Goal: Task Accomplishment & Management: Use online tool/utility

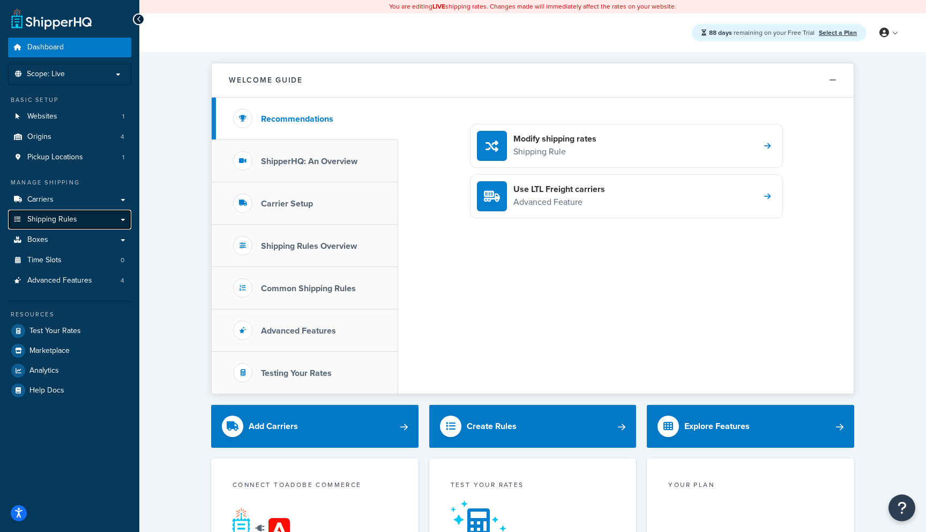
click at [91, 220] on link "Shipping Rules" at bounding box center [69, 219] width 123 height 20
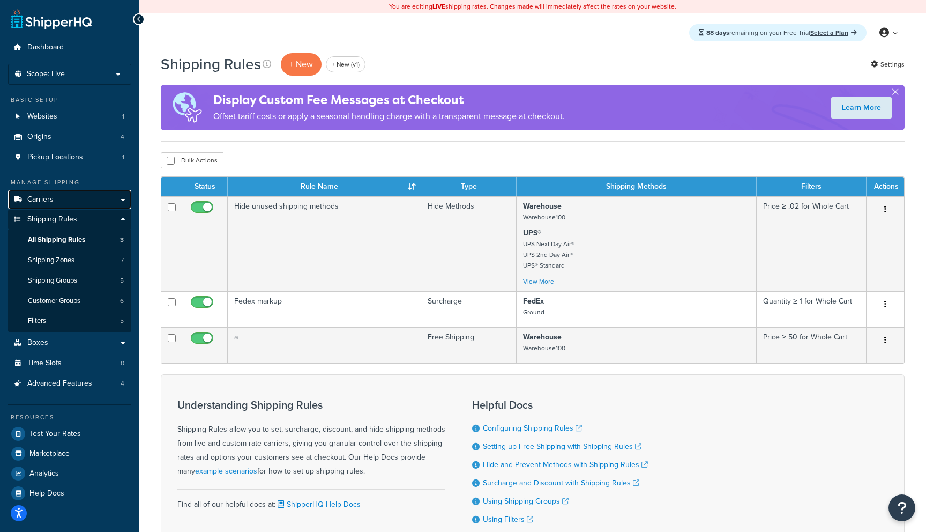
click at [111, 203] on link "Carriers" at bounding box center [69, 200] width 123 height 20
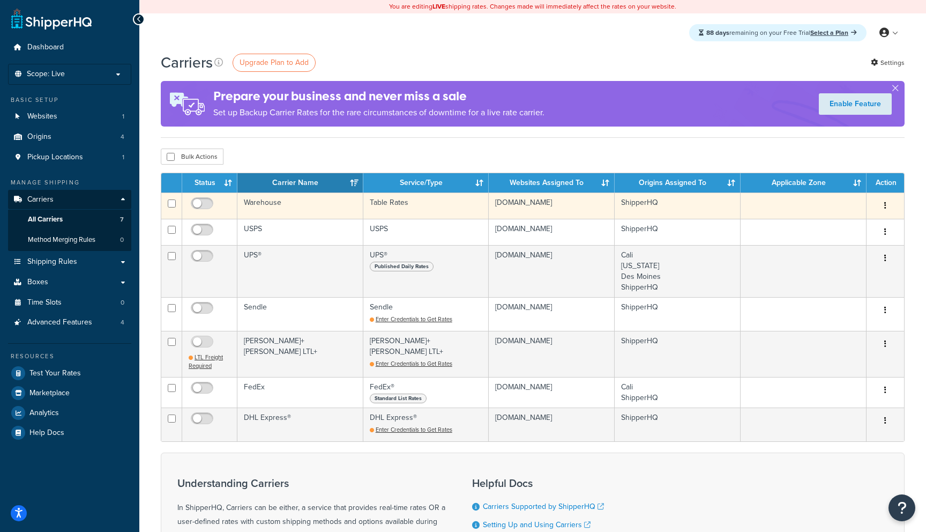
click at [313, 212] on td "Warehouse" at bounding box center [300, 205] width 126 height 26
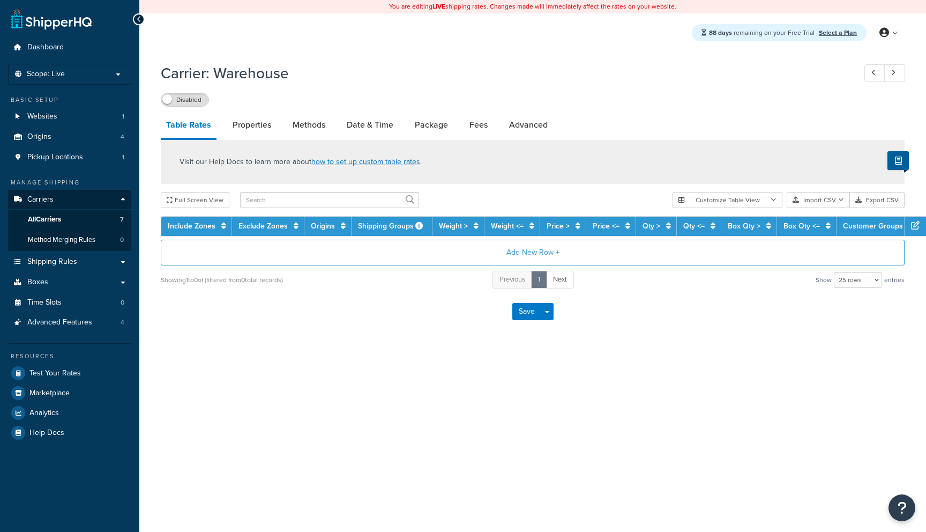
select select "25"
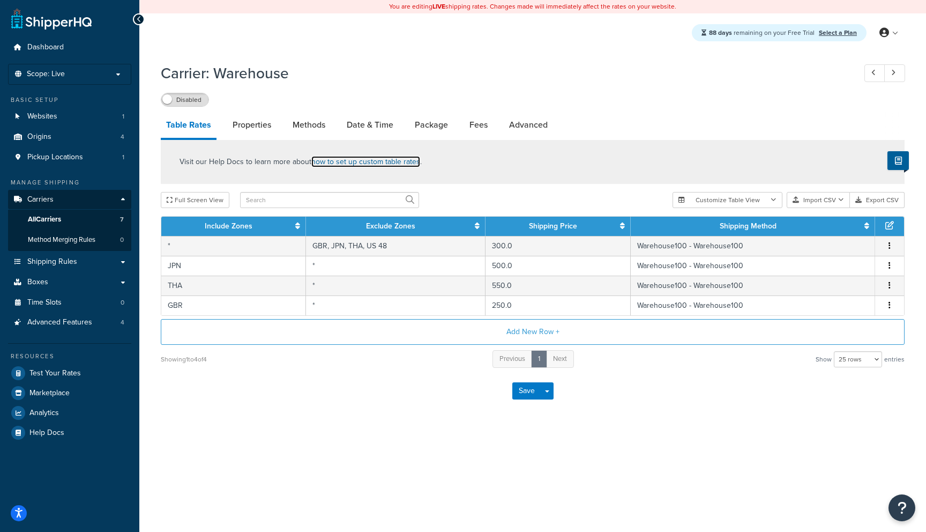
click at [359, 164] on link "how to set up custom table rates" at bounding box center [365, 161] width 109 height 11
click at [887, 203] on button "Export CSV" at bounding box center [877, 200] width 55 height 16
click at [821, 201] on button "Import CSV" at bounding box center [818, 200] width 63 height 16
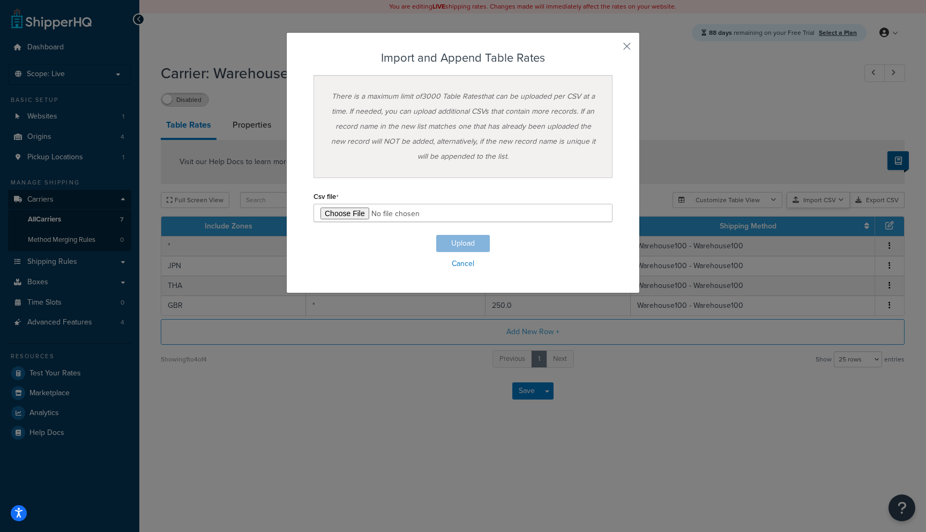
click at [832, 208] on div "Customize Table View Show all columns Show selected columns Import CSV Import a…" at bounding box center [788, 200] width 232 height 16
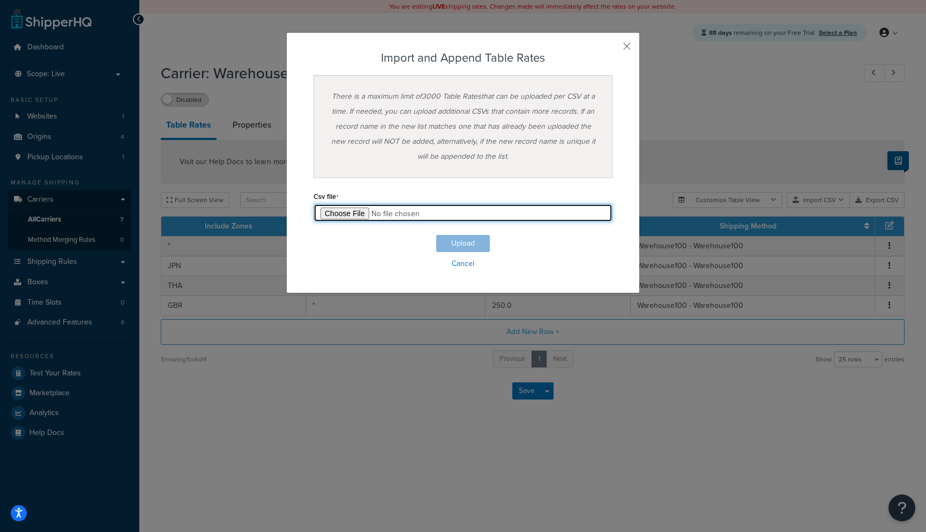
click at [350, 219] on input "file" at bounding box center [462, 213] width 299 height 18
type input "C:\fakepath\Table Rate Export-2025-10-07 0409.numbers"
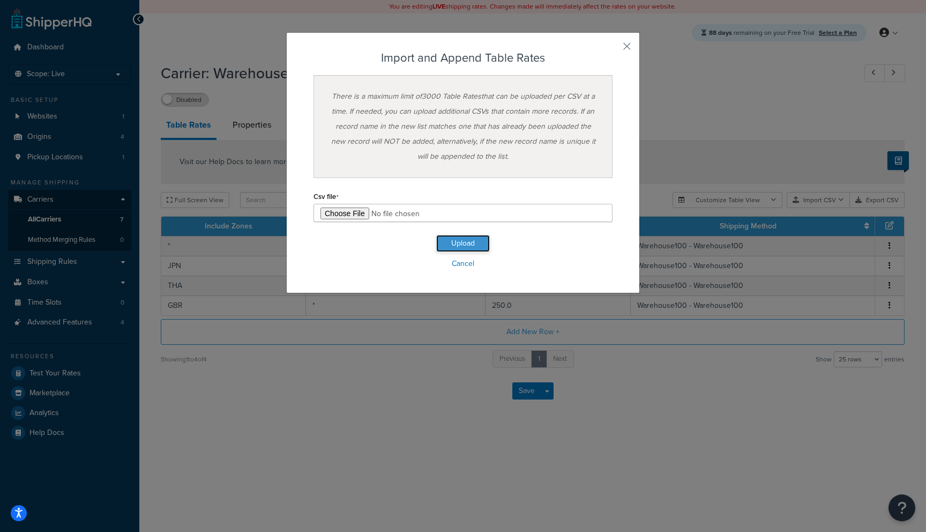
click at [462, 240] on button "Upload" at bounding box center [463, 243] width 54 height 17
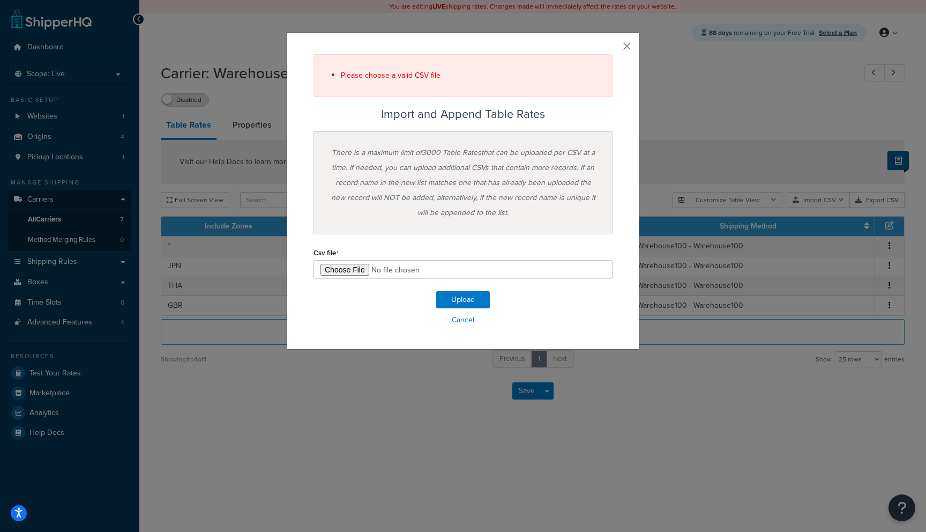
click at [612, 49] on button "button" at bounding box center [611, 50] width 3 height 3
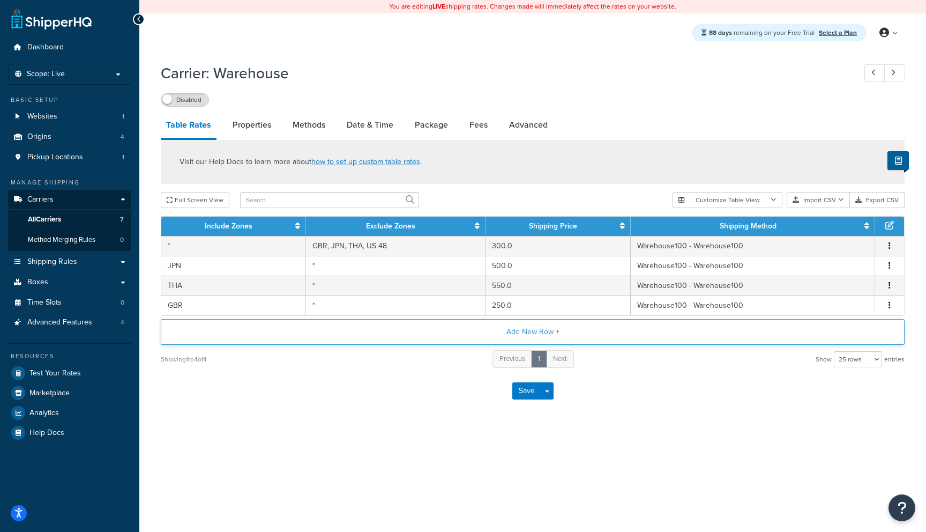
click at [544, 334] on button "Add New Row +" at bounding box center [533, 332] width 744 height 26
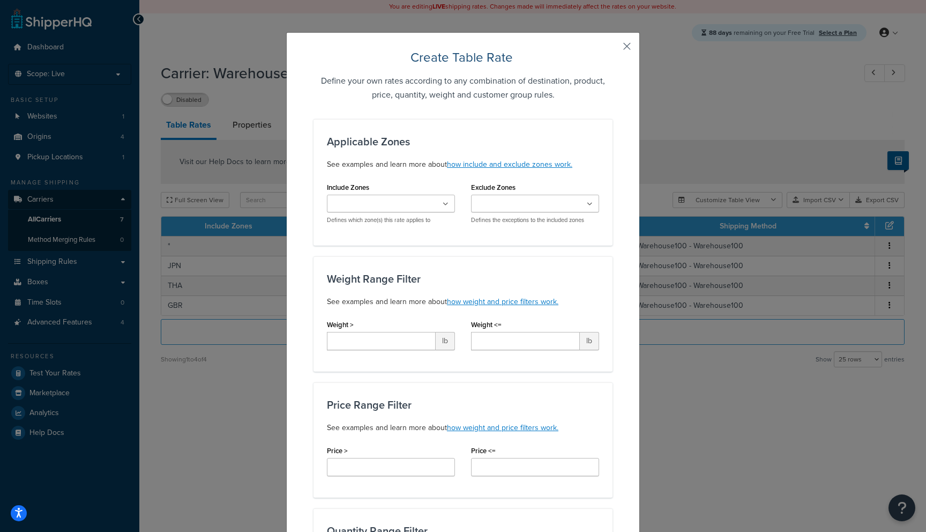
click at [612, 49] on button "button" at bounding box center [611, 50] width 3 height 3
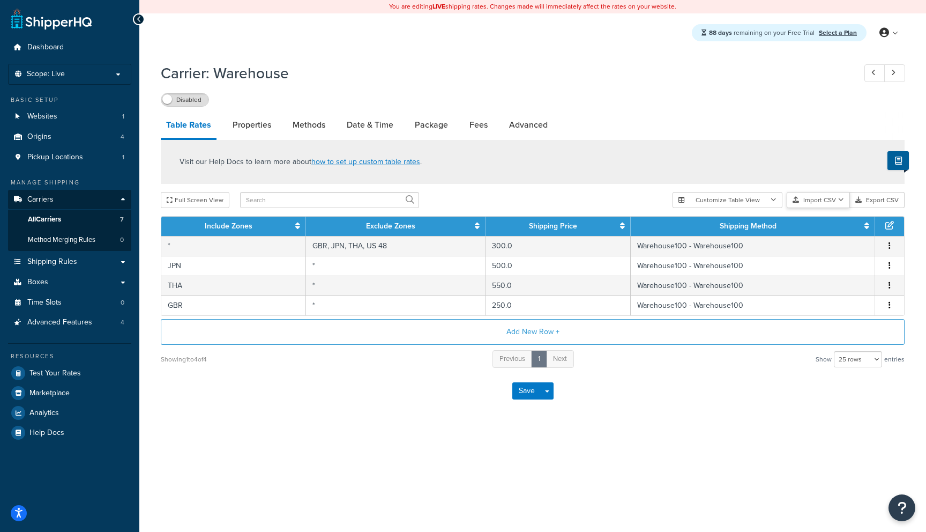
click at [827, 202] on button "Import CSV" at bounding box center [818, 200] width 63 height 16
click at [818, 208] on div "Customize Table View Show all columns Show selected columns Import CSV Import a…" at bounding box center [788, 200] width 232 height 16
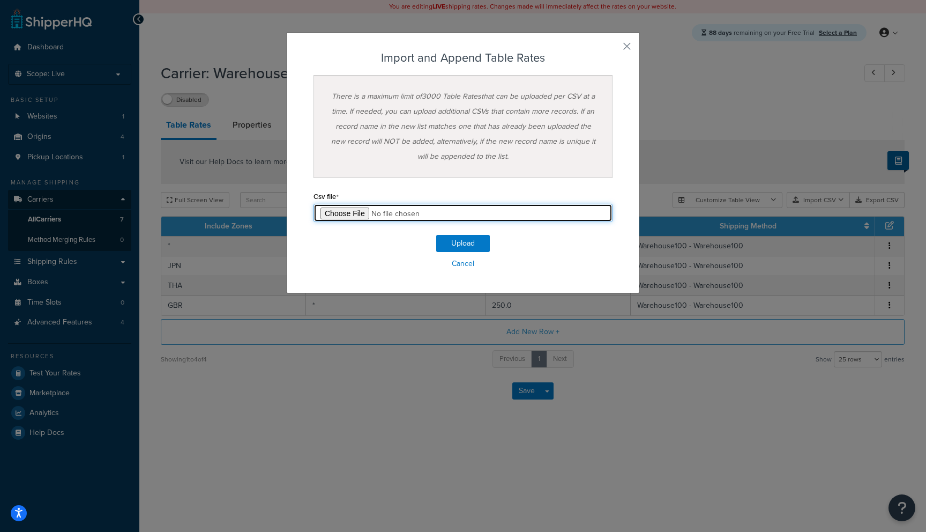
click at [362, 213] on input "file" at bounding box center [462, 213] width 299 height 18
type input "C:\fakepath\Table Rate Export-2025-10-07 0409.csv"
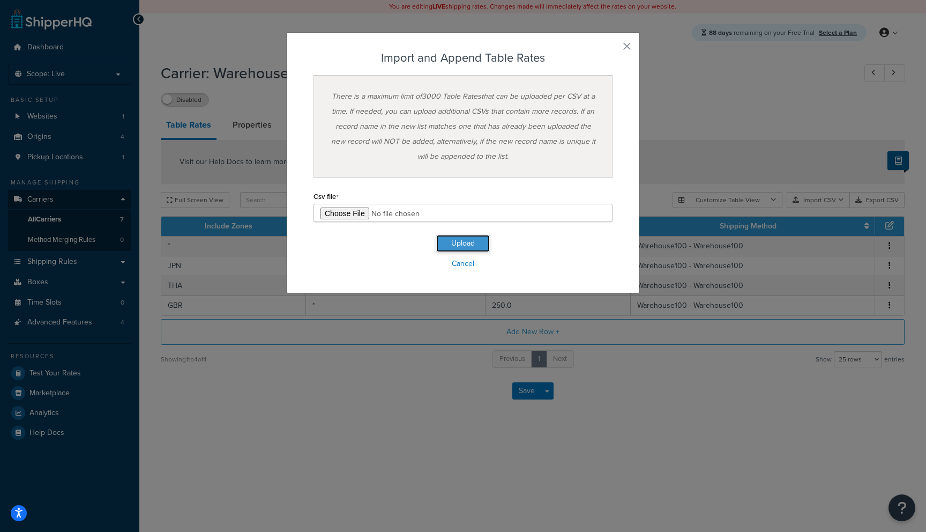
click at [454, 237] on button "Upload" at bounding box center [463, 243] width 54 height 17
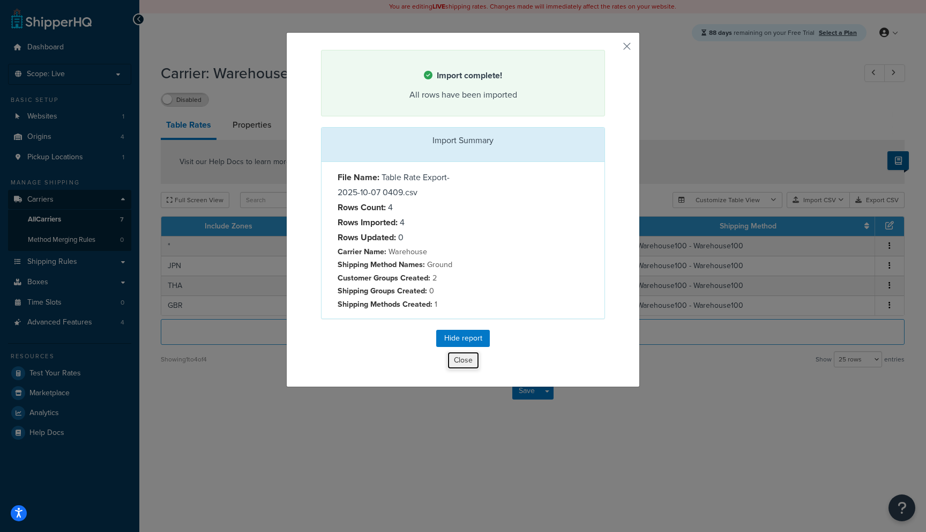
click at [465, 365] on button "Close" at bounding box center [463, 360] width 33 height 18
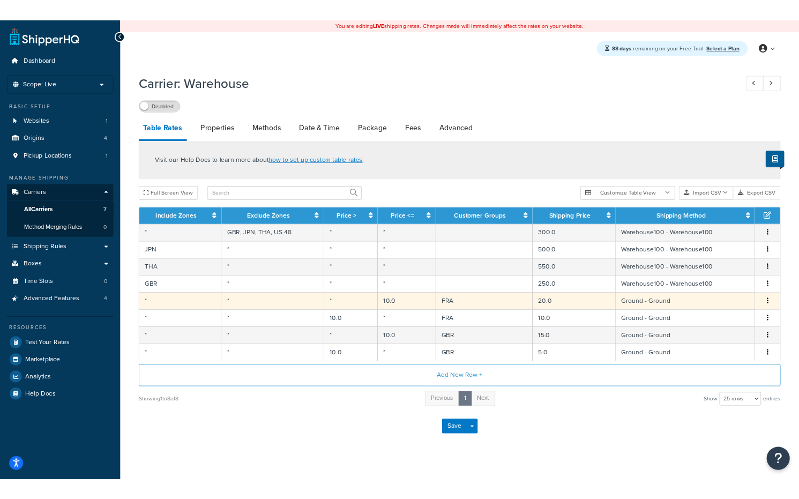
scroll to position [16, 0]
